Goal: Task Accomplishment & Management: Manage account settings

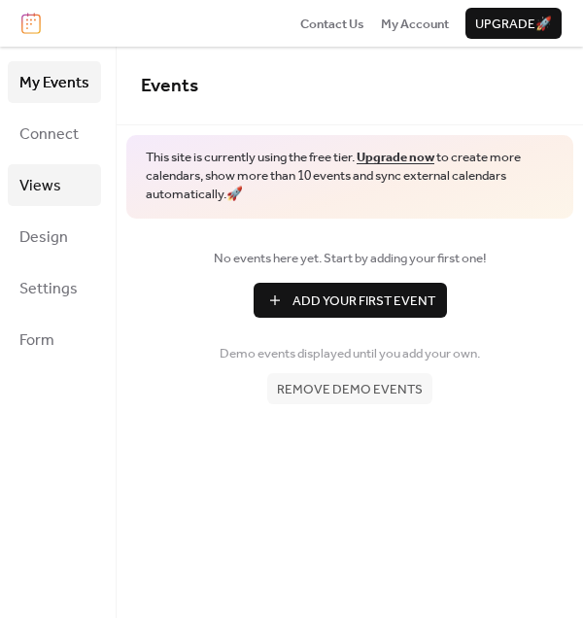
click at [47, 174] on span "Views" at bounding box center [40, 186] width 42 height 30
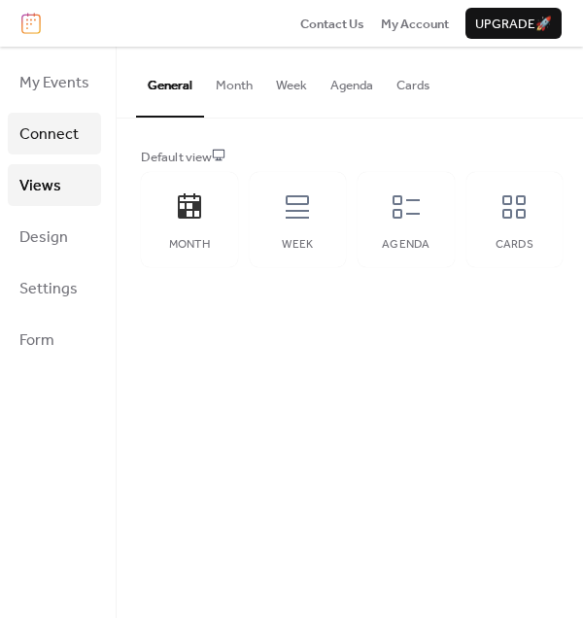
click at [56, 140] on span "Connect" at bounding box center [48, 134] width 59 height 30
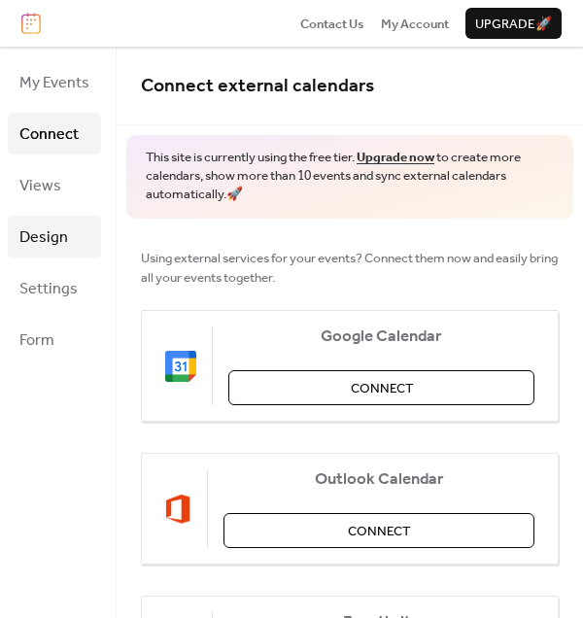
click at [41, 238] on span "Design" at bounding box center [43, 237] width 49 height 30
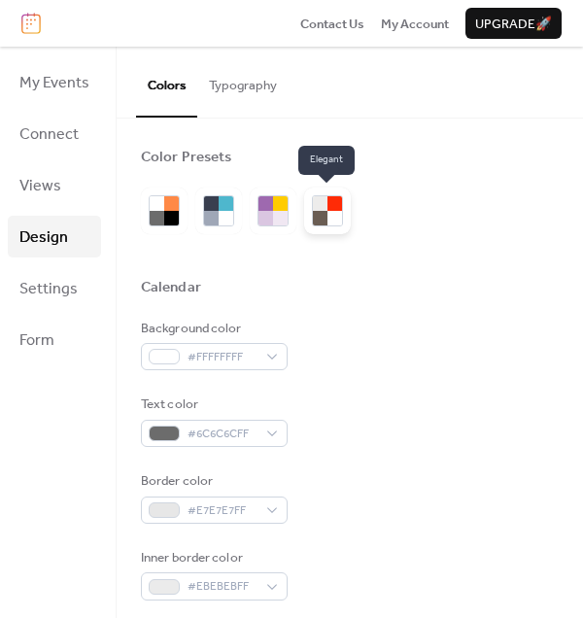
click at [329, 207] on div at bounding box center [334, 203] width 15 height 15
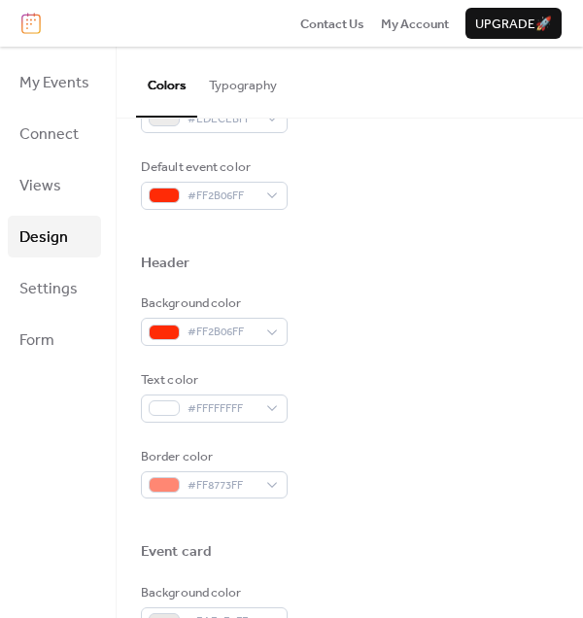
scroll to position [545, 0]
click at [49, 286] on span "Settings" at bounding box center [48, 289] width 58 height 30
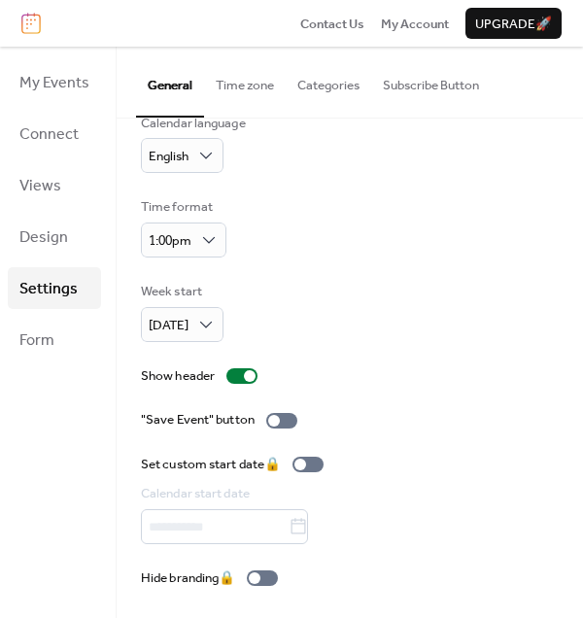
scroll to position [117, 0]
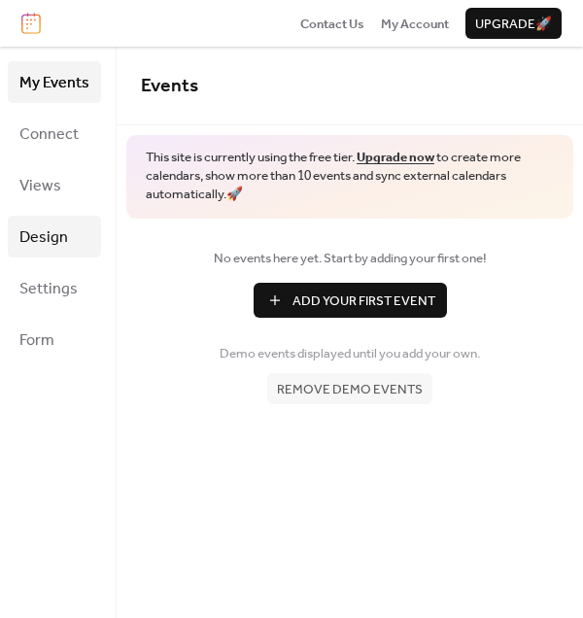
click at [73, 242] on link "Design" at bounding box center [54, 237] width 93 height 42
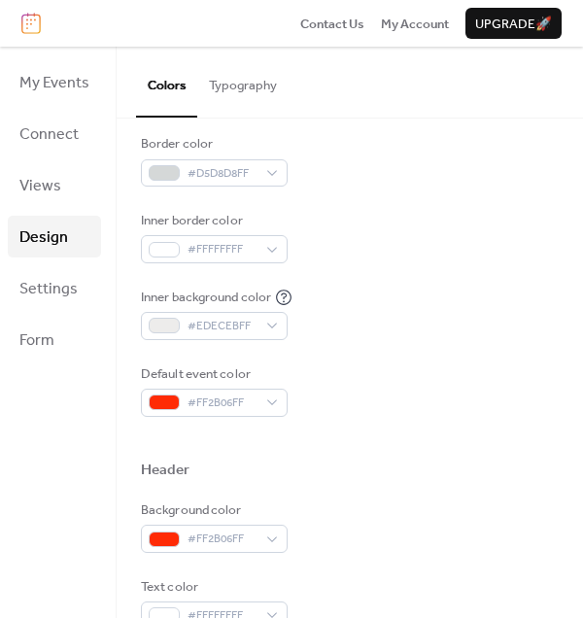
scroll to position [353, 0]
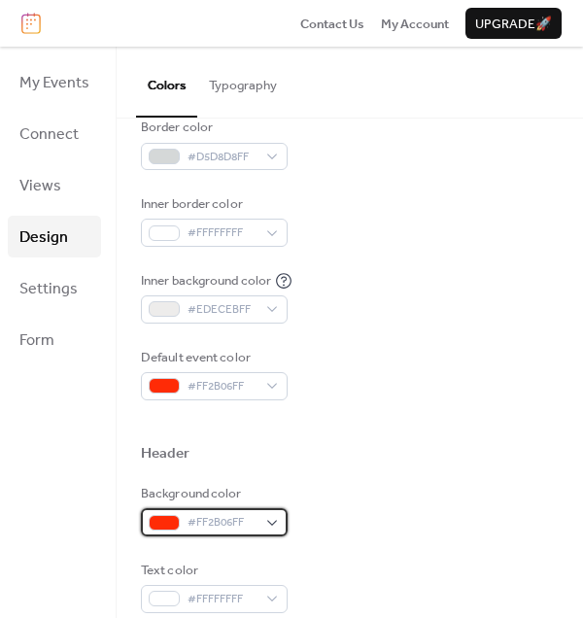
click at [230, 514] on span "#FF2B06FF" at bounding box center [221, 522] width 69 height 19
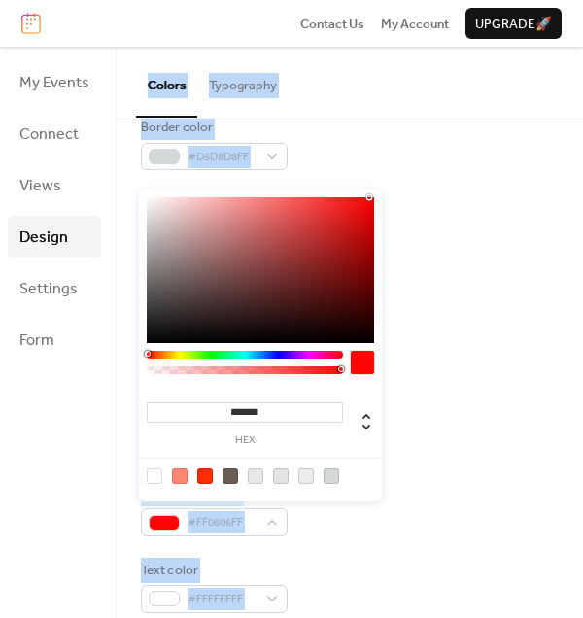
drag, startPoint x: 160, startPoint y: 356, endPoint x: 115, endPoint y: 354, distance: 45.7
click at [115, 354] on body "Contact Us My Account Upgrade 🚀 My Events Connect Views Design Settings Form De…" at bounding box center [291, 309] width 583 height 618
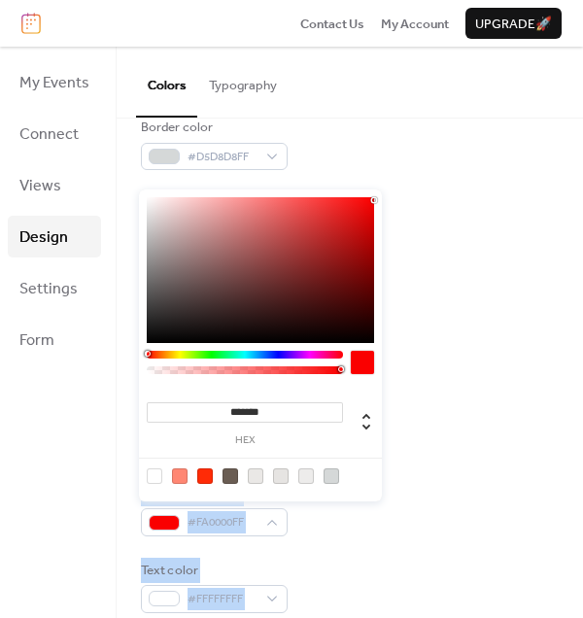
type input "*******"
drag, startPoint x: 368, startPoint y: 202, endPoint x: 428, endPoint y: 186, distance: 62.2
click at [428, 186] on body "Contact Us My Account Upgrade 🚀 My Events Connect Views Design Settings Form De…" at bounding box center [291, 309] width 583 height 618
click at [459, 188] on div "Background color #E6E4E2FF Text color #6A5D53FF Border color #D5D8D8FF Inner bo…" at bounding box center [350, 182] width 418 height 435
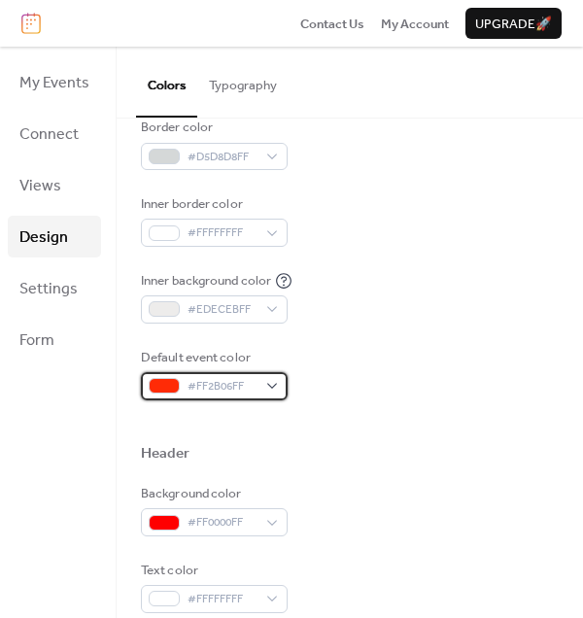
click at [179, 385] on div "#FF2B06FF" at bounding box center [214, 385] width 147 height 27
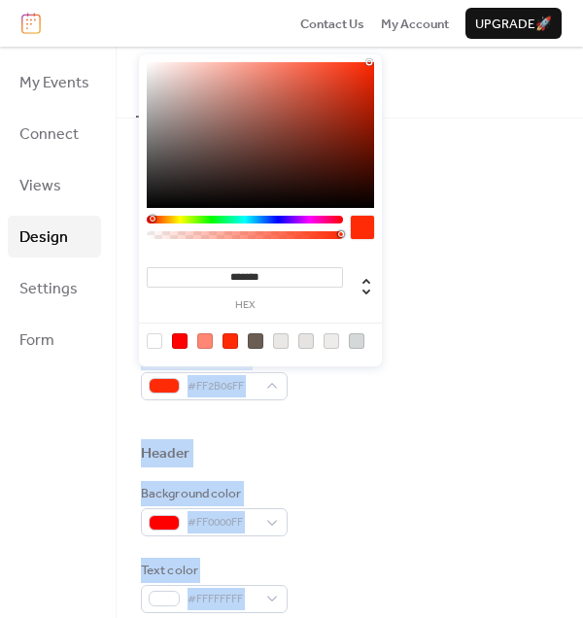
drag, startPoint x: 148, startPoint y: 224, endPoint x: 124, endPoint y: 223, distance: 23.3
click at [124, 223] on body "Contact Us My Account Upgrade 🚀 My Events Connect Views Design Settings Form De…" at bounding box center [291, 309] width 583 height 618
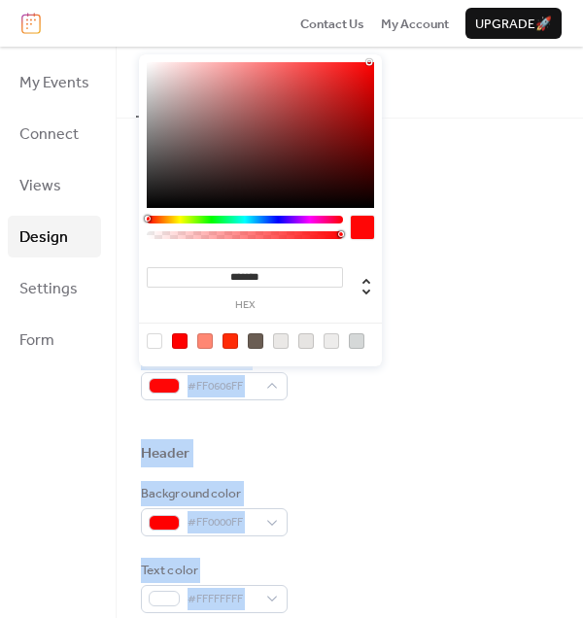
drag, startPoint x: 164, startPoint y: 218, endPoint x: 126, endPoint y: 218, distance: 37.9
click at [126, 218] on body "Contact Us My Account Upgrade 🚀 My Events Connect Views Design Settings Form De…" at bounding box center [291, 309] width 583 height 618
type input "*******"
click at [373, 67] on div at bounding box center [373, 67] width 4 height 4
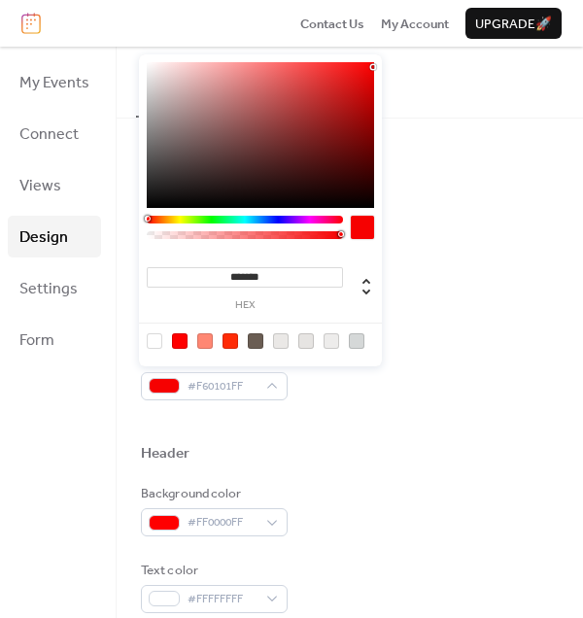
click at [442, 109] on div "Colors Typography" at bounding box center [350, 82] width 466 height 71
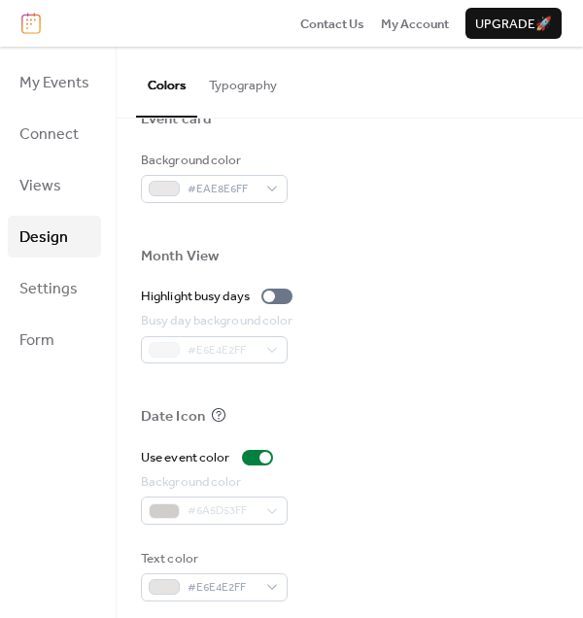
scroll to position [974, 0]
